Goal: Check status

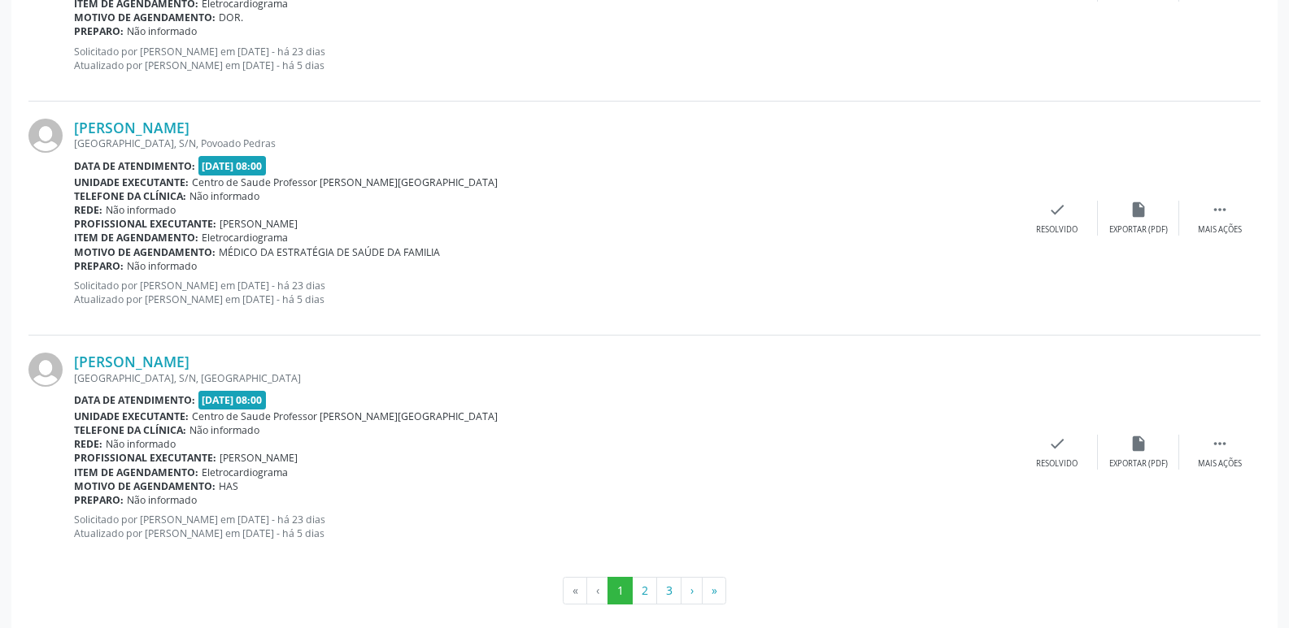
scroll to position [3467, 0]
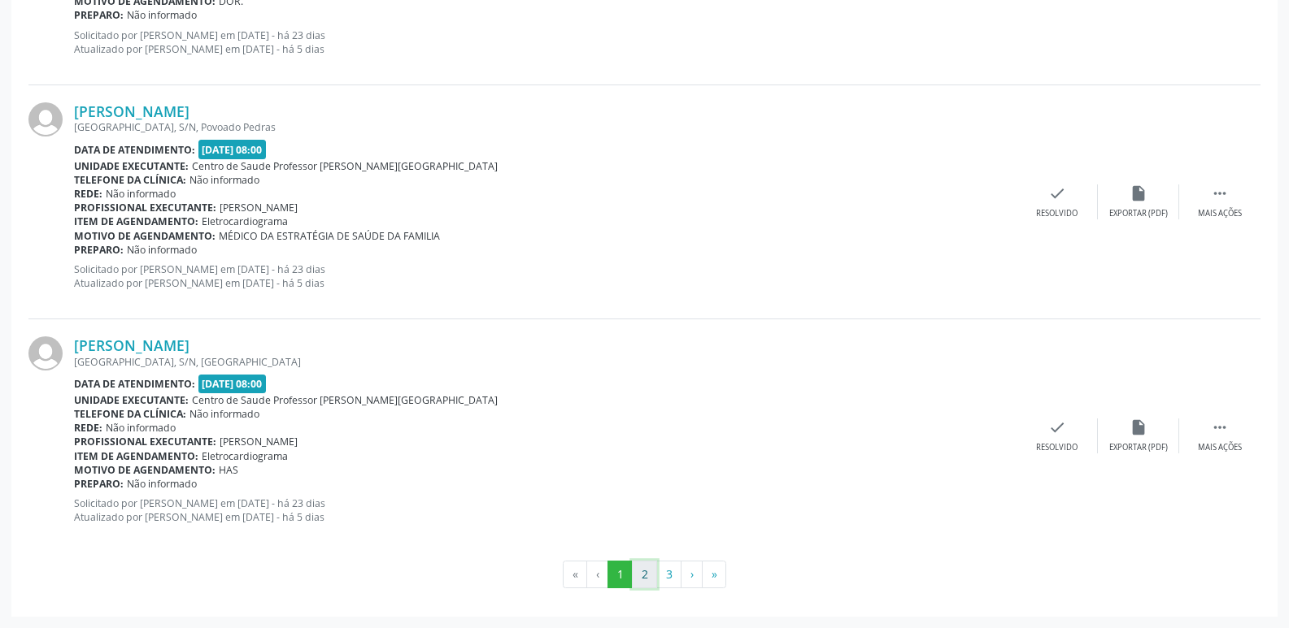
click at [644, 572] on button "2" at bounding box center [644, 575] width 25 height 28
click at [671, 576] on button "3" at bounding box center [668, 575] width 25 height 28
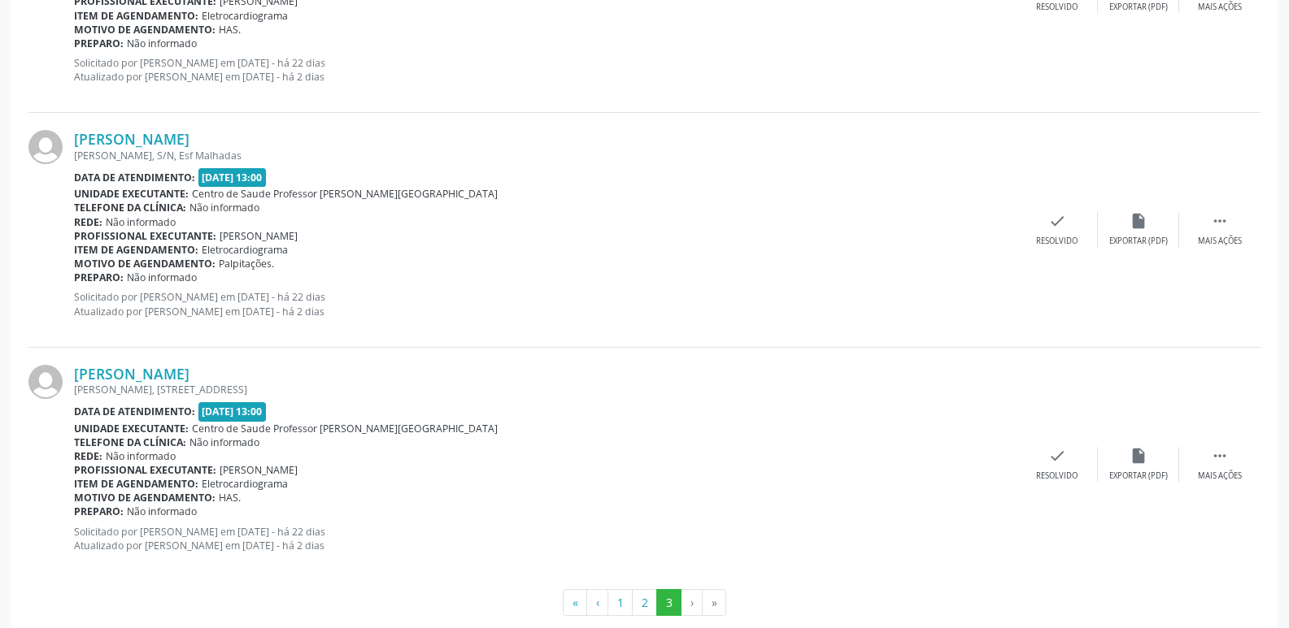
scroll to position [2060, 0]
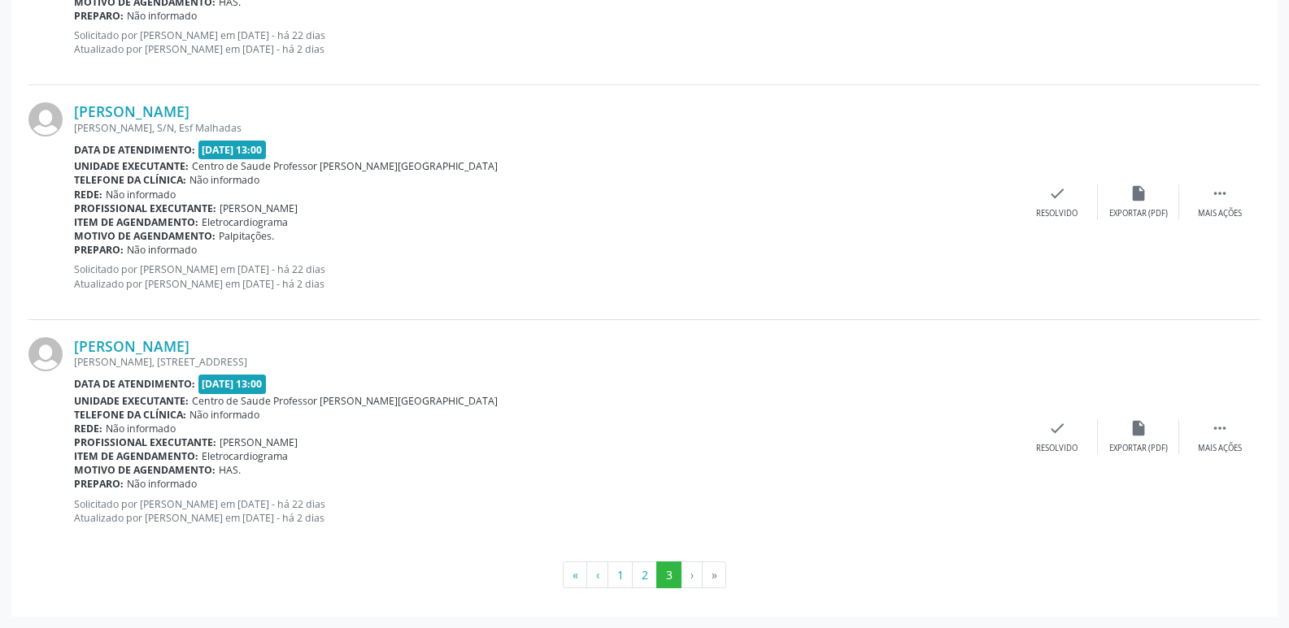
click at [690, 571] on li "›" at bounding box center [691, 576] width 21 height 28
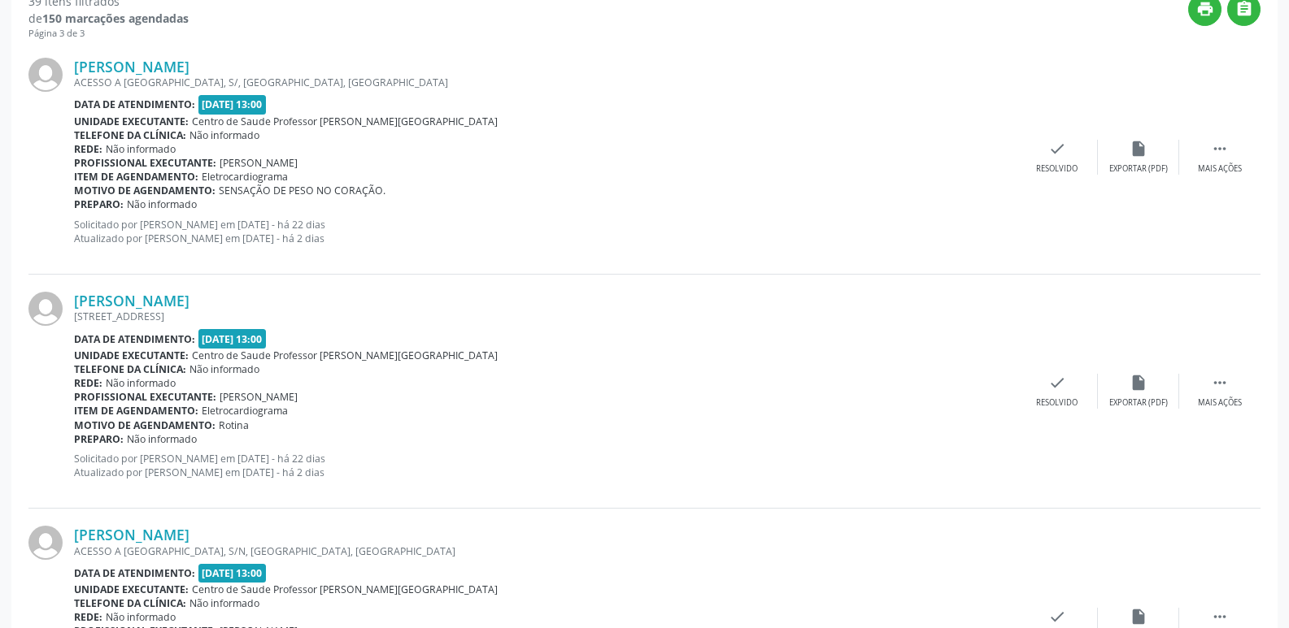
scroll to position [0, 0]
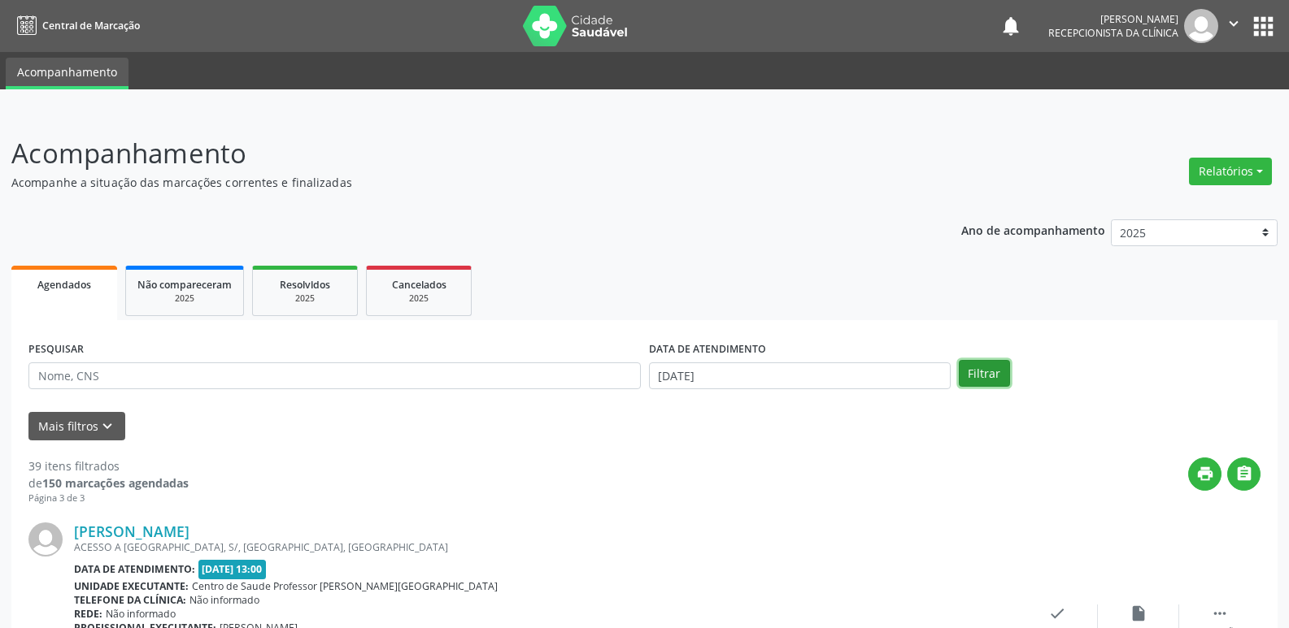
click at [991, 377] on button "Filtrar" at bounding box center [984, 374] width 51 height 28
click at [758, 379] on input "[DATE]" at bounding box center [800, 377] width 302 height 28
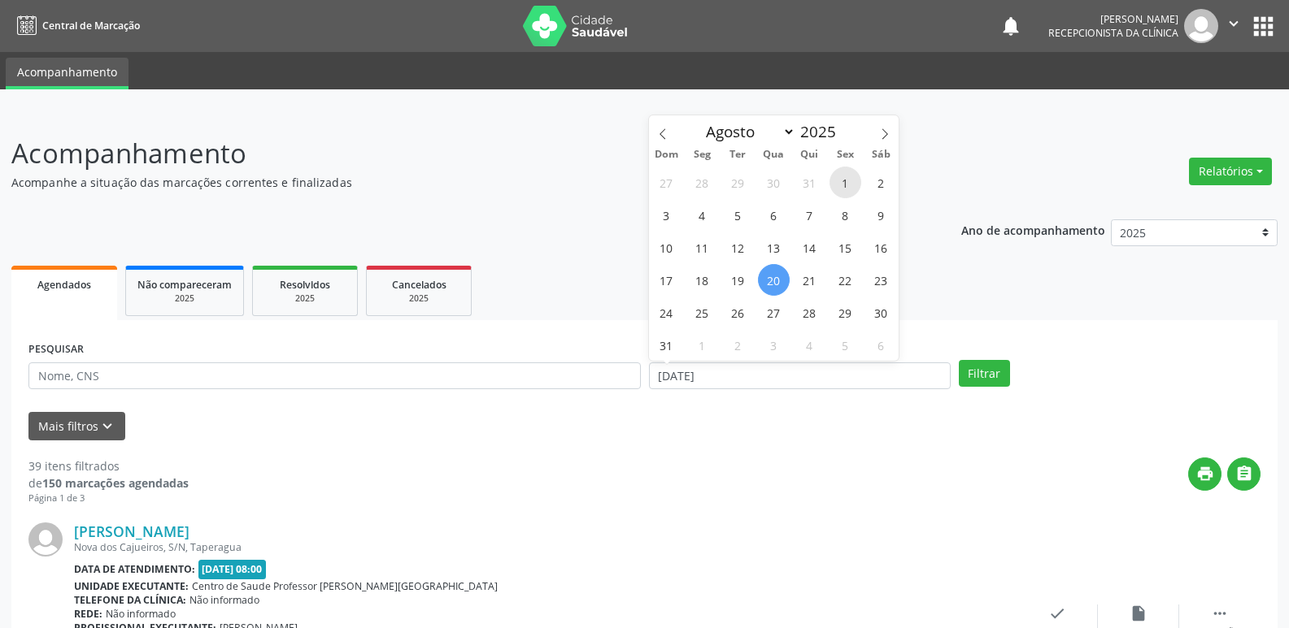
click at [841, 181] on span "1" at bounding box center [845, 183] width 32 height 32
type input "[DATE]"
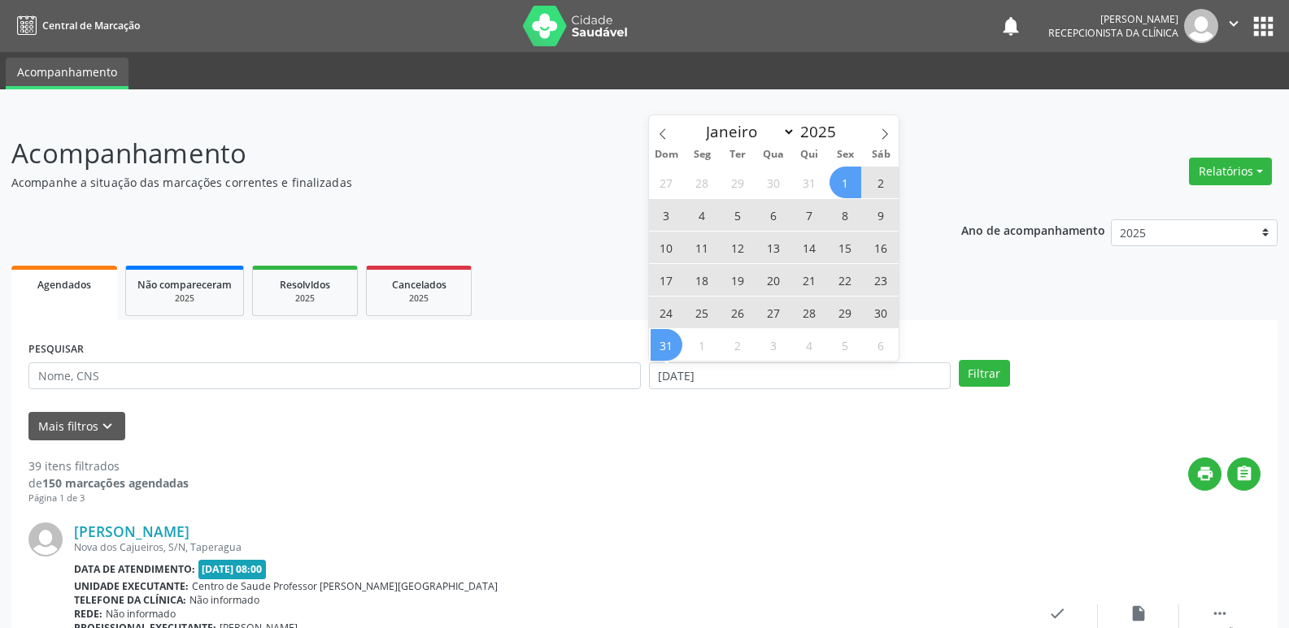
click at [659, 348] on span "31" at bounding box center [666, 345] width 32 height 32
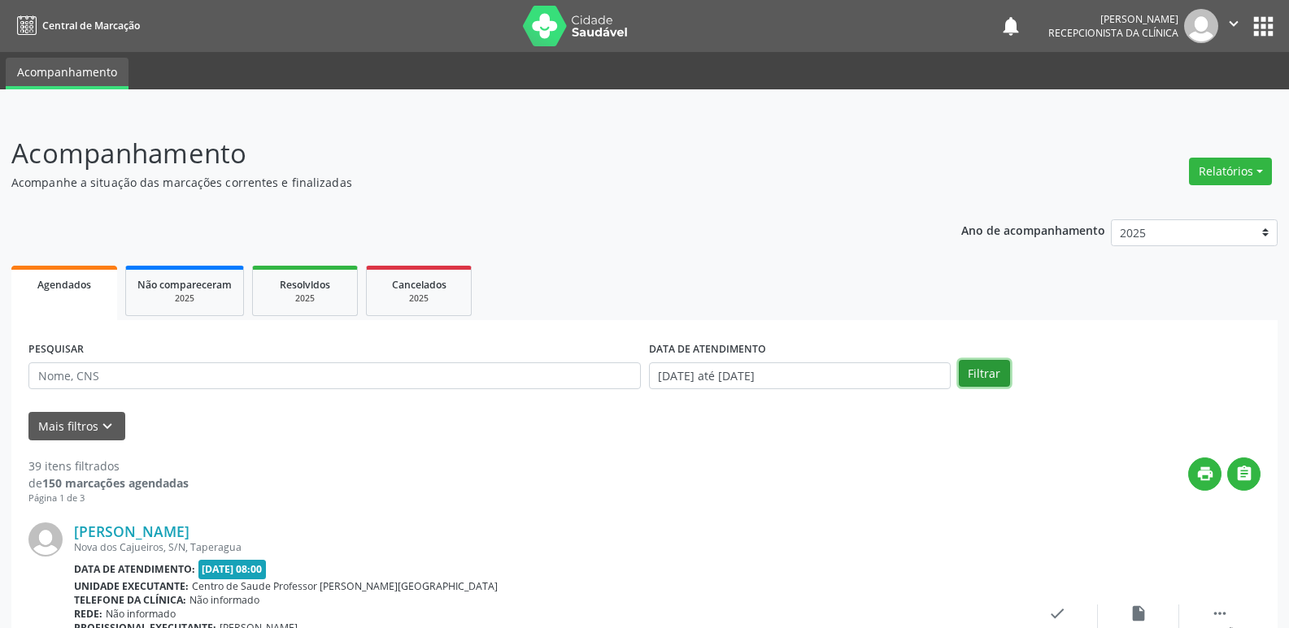
click at [974, 367] on button "Filtrar" at bounding box center [984, 374] width 51 height 28
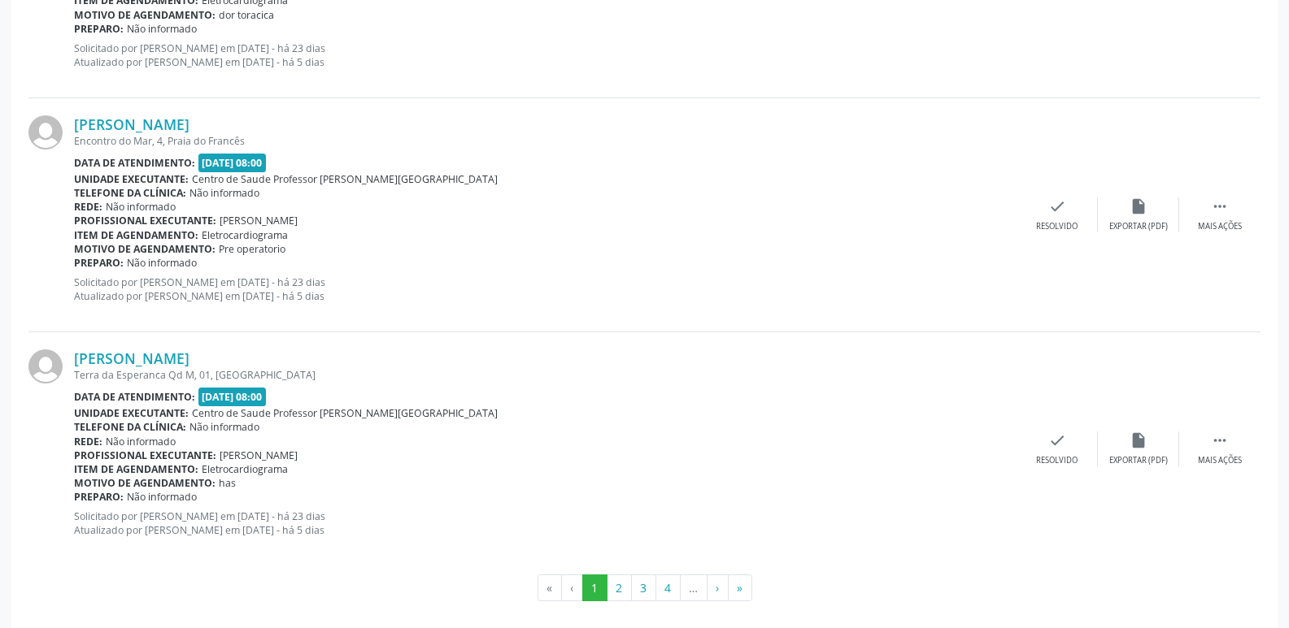
scroll to position [3452, 0]
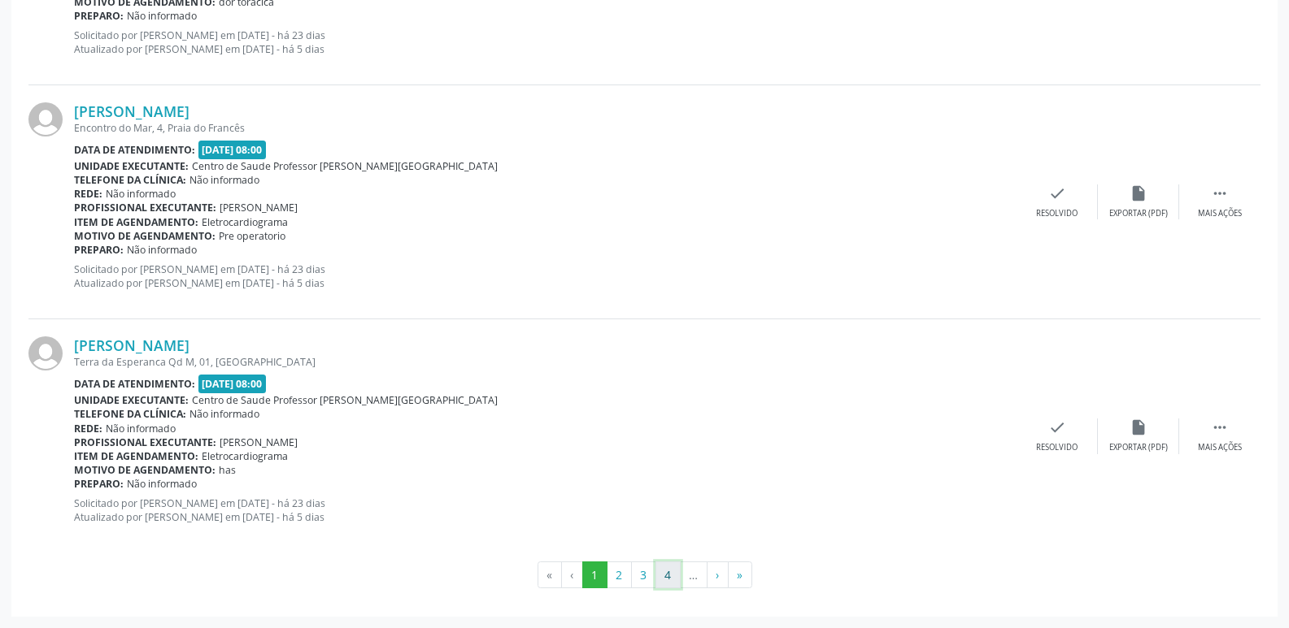
click at [668, 576] on button "4" at bounding box center [667, 576] width 25 height 28
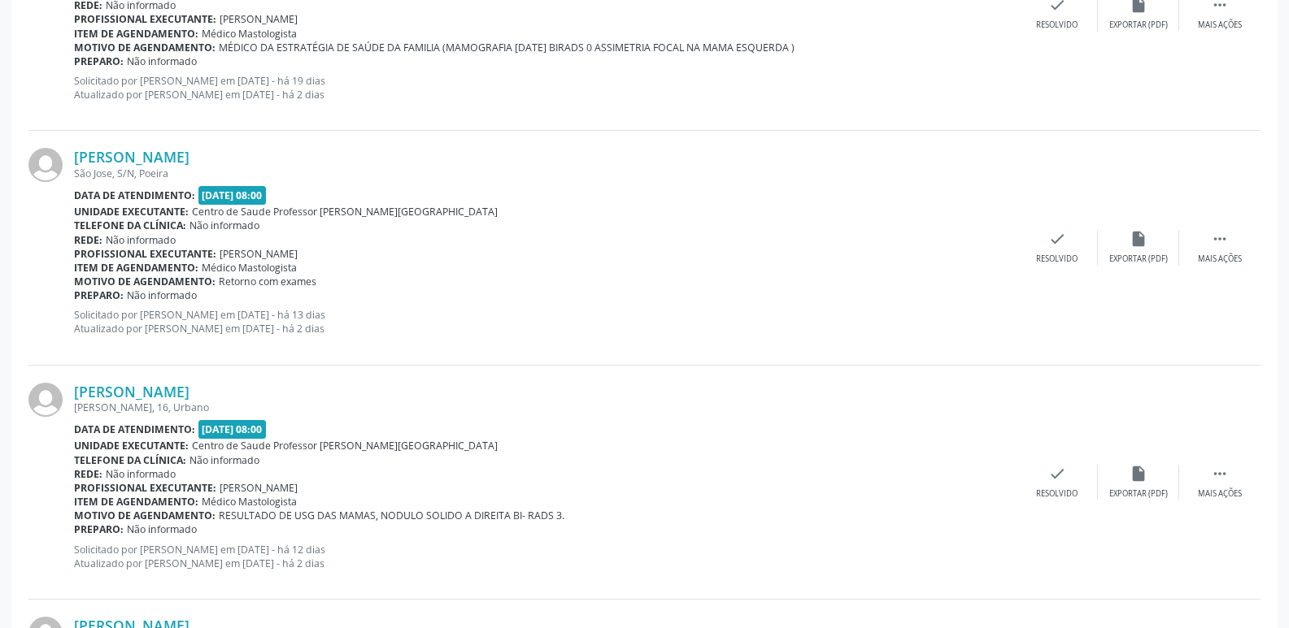
scroll to position [1789, 0]
